Goal: Communication & Community: Answer question/provide support

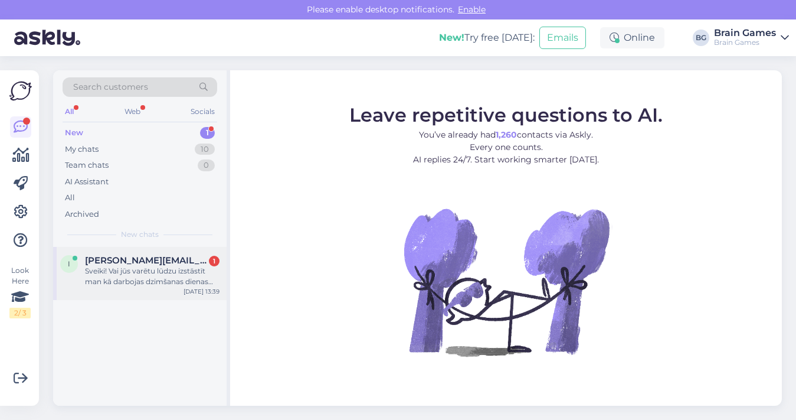
click at [127, 276] on div "Sveiki! Vai jūs varētu lūdzu izstāstīt man kā darbojas dzimšanas dienas atlaide?" at bounding box center [152, 276] width 135 height 21
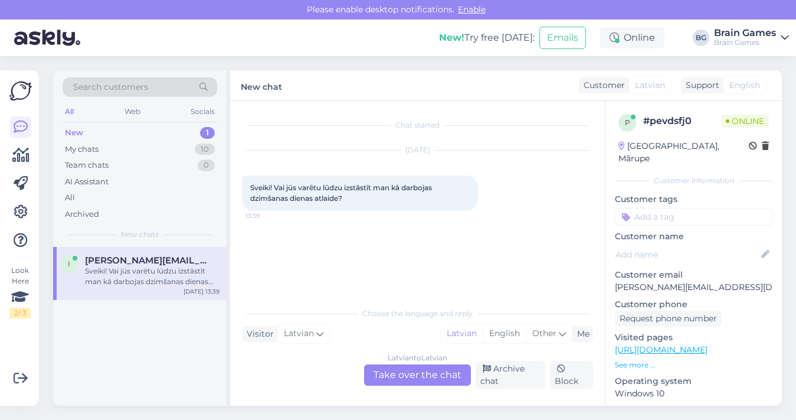
click at [409, 377] on div "Latvian to Latvian Take over the chat" at bounding box center [417, 374] width 107 height 21
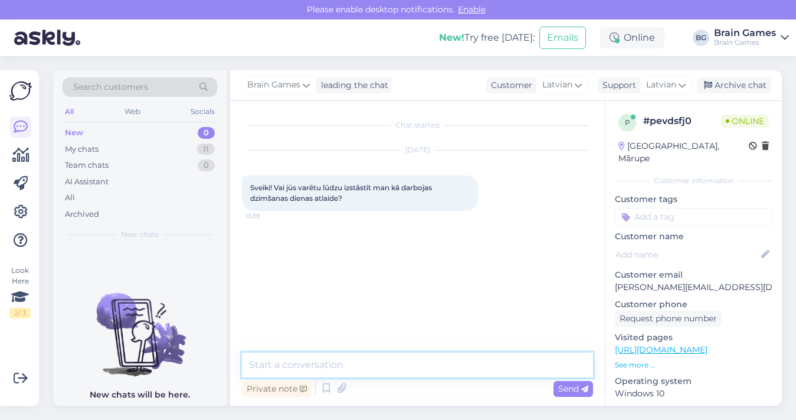
click at [408, 369] on textarea at bounding box center [417, 364] width 351 height 25
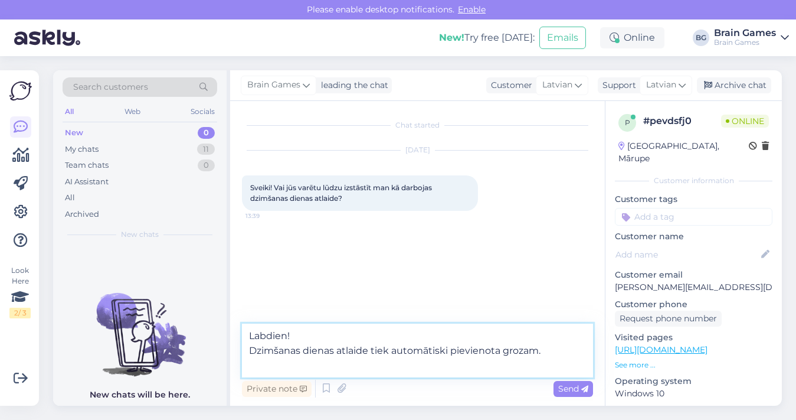
click at [452, 341] on textarea "Labdien! Dzimšanas dienas atlaide tiek automātiski pievienota grozam." at bounding box center [417, 350] width 351 height 54
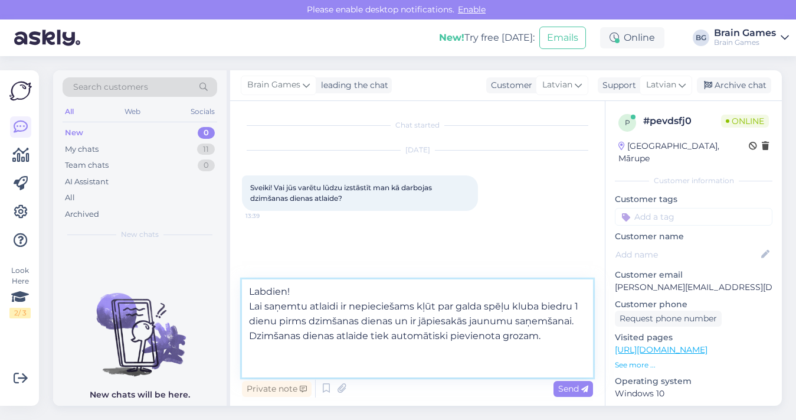
click at [548, 338] on textarea "Labdien! Lai saņemtu atlaidi ir nepieciešams kļūt par galda spēļu kluba biedru …" at bounding box center [417, 328] width 351 height 98
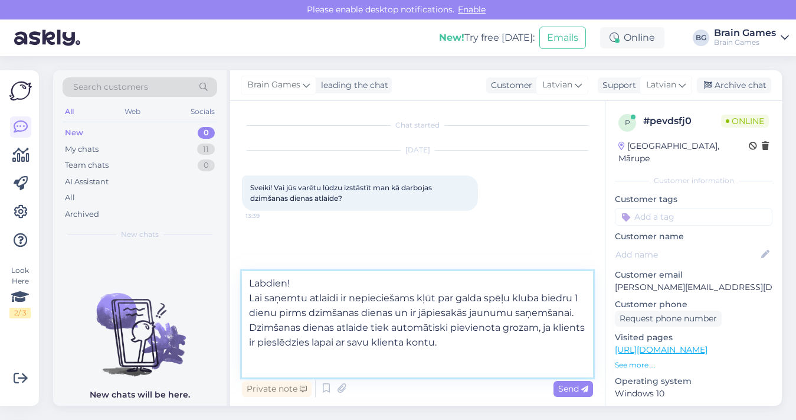
click at [426, 325] on textarea "Labdien! Lai saņemtu atlaidi ir nepieciešams kļūt par galda spēļu kluba biedru …" at bounding box center [417, 324] width 351 height 106
click at [552, 355] on textarea "Labdien! Lai saņemtu atlaidi ir nepieciešams kļūt par galda spēļu kluba biedru …" at bounding box center [417, 324] width 351 height 106
drag, startPoint x: 346, startPoint y: 358, endPoint x: 372, endPoint y: 361, distance: 26.1
click at [372, 361] on textarea "Labdien! Lai saņemtu atlaidi ir nepieciešams kļūt par galda spēļu kluba biedru …" at bounding box center [417, 324] width 351 height 106
type textarea "Labdien! Lai saņemtu atlaidi ir nepieciešams kļūt par galda spēļu kluba biedru …"
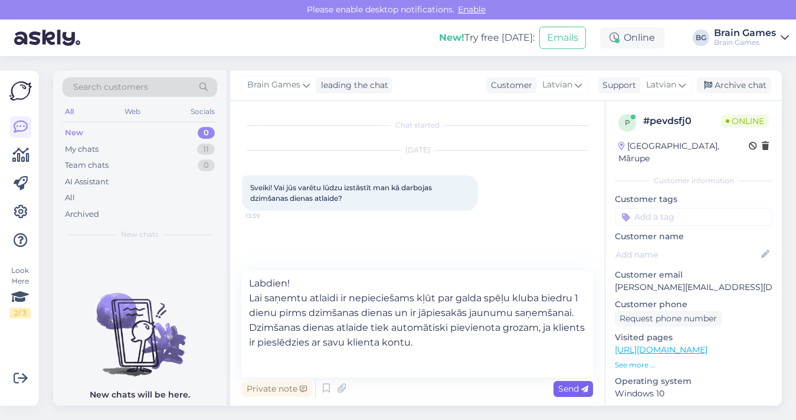
click at [566, 386] on span "Send" at bounding box center [573, 388] width 30 height 11
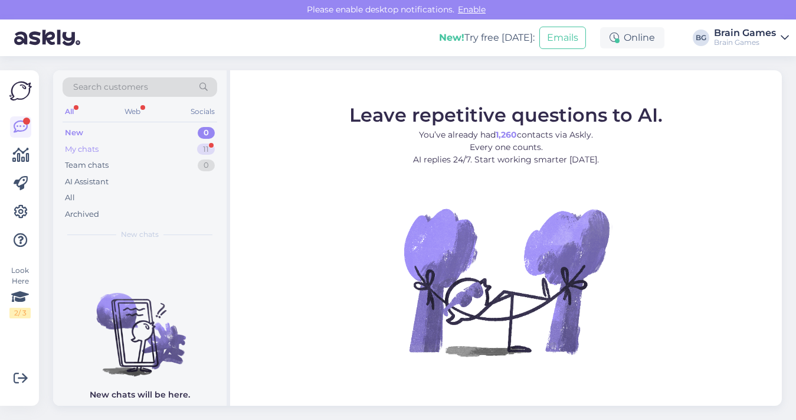
click at [161, 149] on div "My chats 11" at bounding box center [140, 149] width 155 height 17
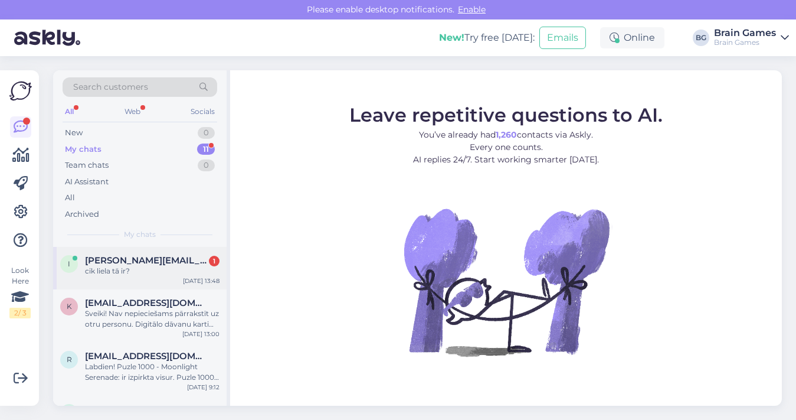
click at [178, 267] on div "cik liela tā ir?" at bounding box center [152, 271] width 135 height 11
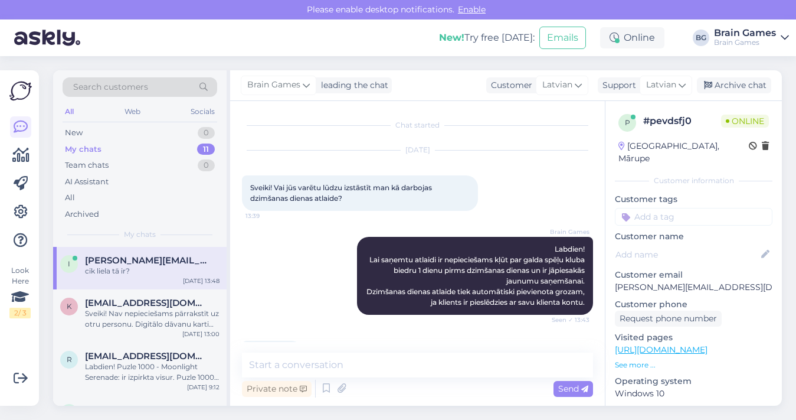
scroll to position [37, 0]
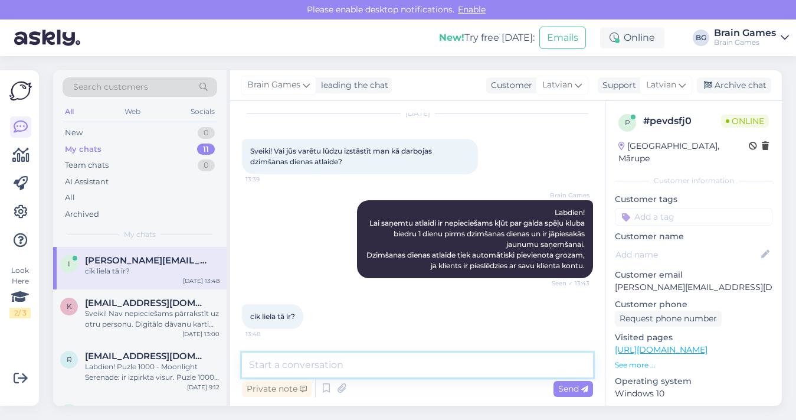
click at [385, 366] on textarea at bounding box center [417, 364] width 351 height 25
click at [335, 363] on textarea "15-40" at bounding box center [417, 364] width 351 height 25
paste textarea "%"
click at [259, 366] on textarea "15-40%" at bounding box center [417, 364] width 351 height 25
paste textarea "%"
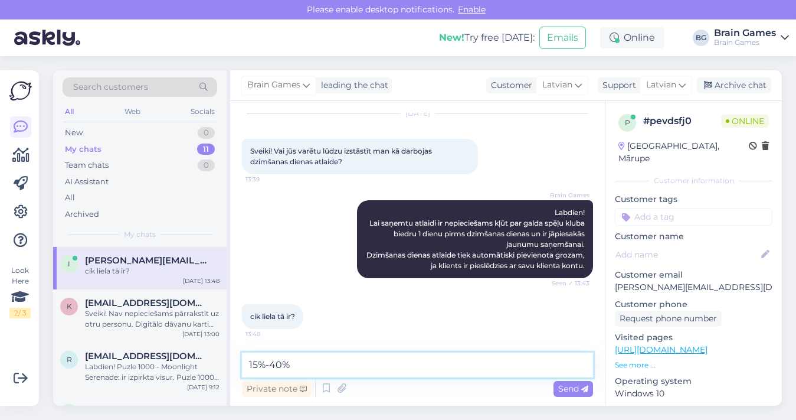
click at [343, 368] on textarea "15%-40%" at bounding box center [417, 364] width 351 height 25
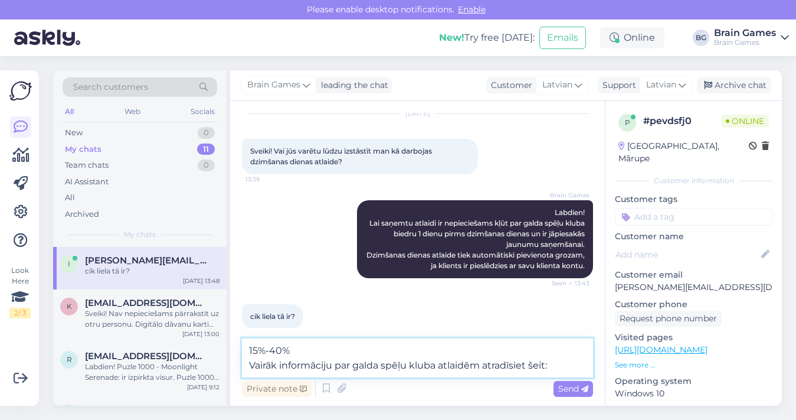
paste textarea "%"
paste textarea "https://www.brain-games.lv/pages/kluba-biedra-karte"
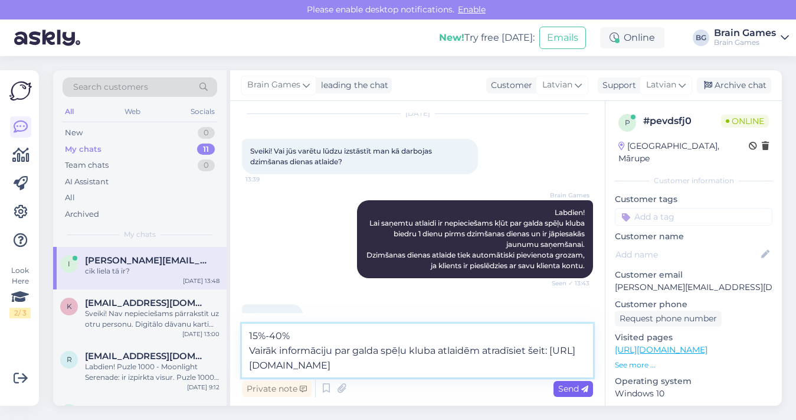
type textarea "15%-40% Vairāk informāciju par galda spēļu kluba atlaidēm atradīsiet šeit: http…"
click at [577, 391] on span "Send" at bounding box center [573, 388] width 30 height 11
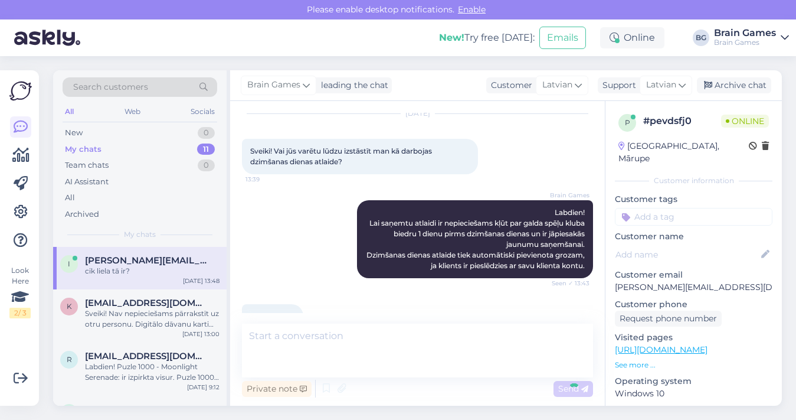
scroll to position [109, 0]
